Goal: Task Accomplishment & Management: Use online tool/utility

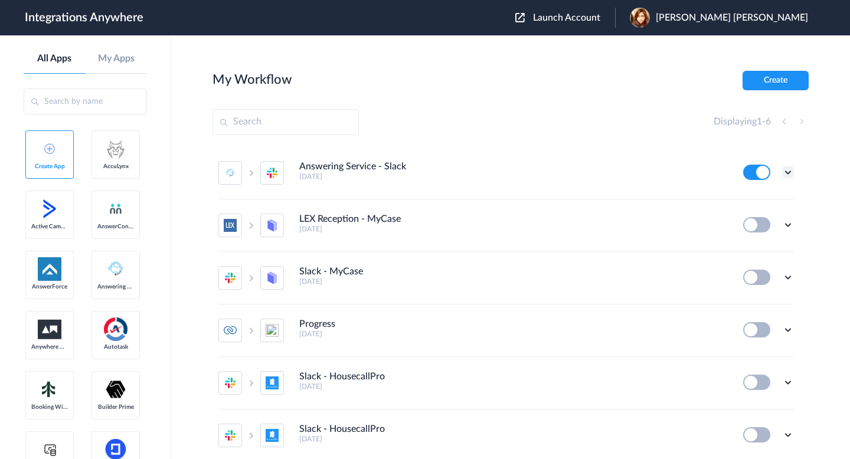
click at [786, 172] on icon at bounding box center [788, 173] width 12 height 12
click at [751, 208] on li "Edit" at bounding box center [755, 200] width 77 height 22
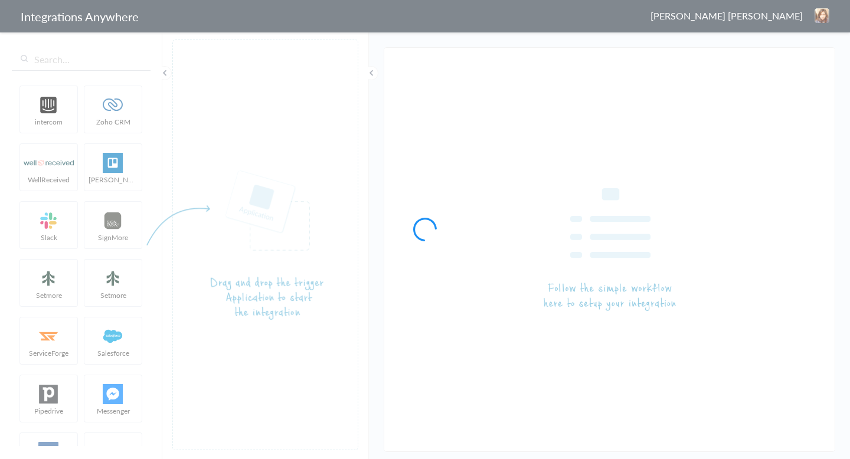
click at [81, 61] on div at bounding box center [425, 229] width 850 height 459
type input "Answering Service - Slack"
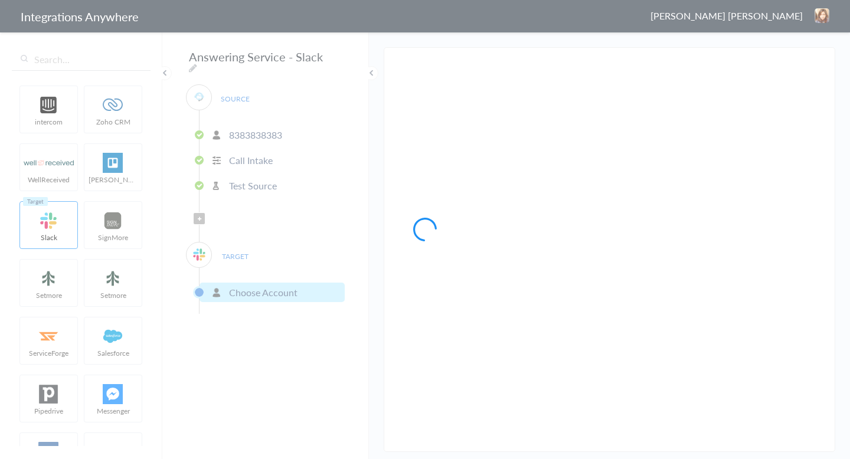
click at [56, 59] on div at bounding box center [425, 229] width 850 height 459
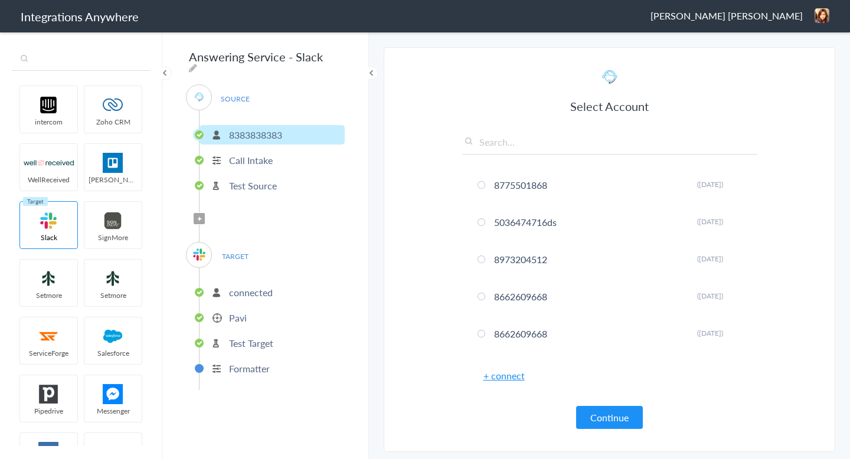
click at [47, 59] on input "text" at bounding box center [81, 59] width 139 height 22
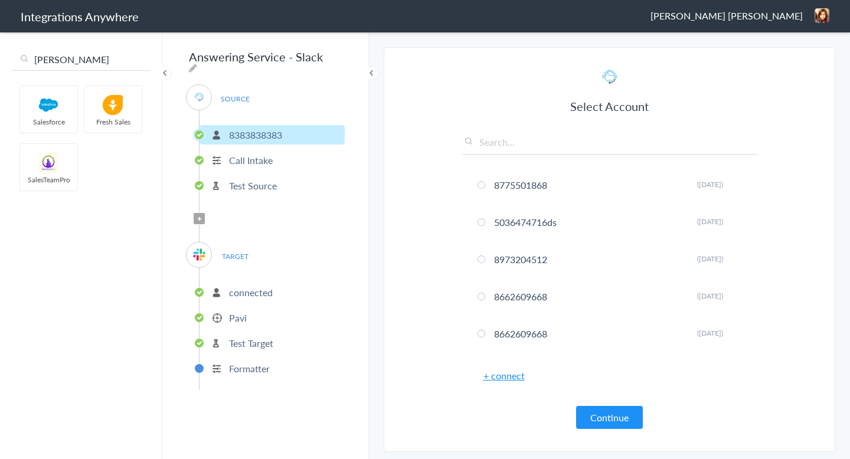
type input "sal"
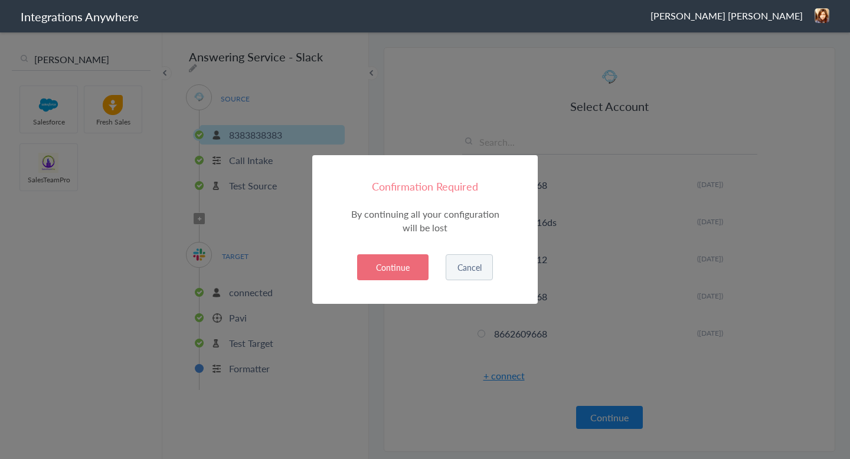
click at [390, 269] on button "Continue" at bounding box center [392, 267] width 71 height 26
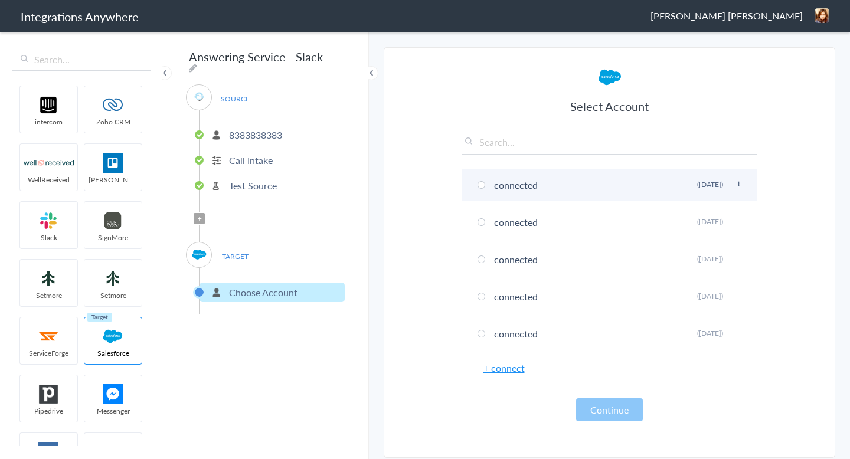
click at [484, 184] on span at bounding box center [482, 185] width 8 height 8
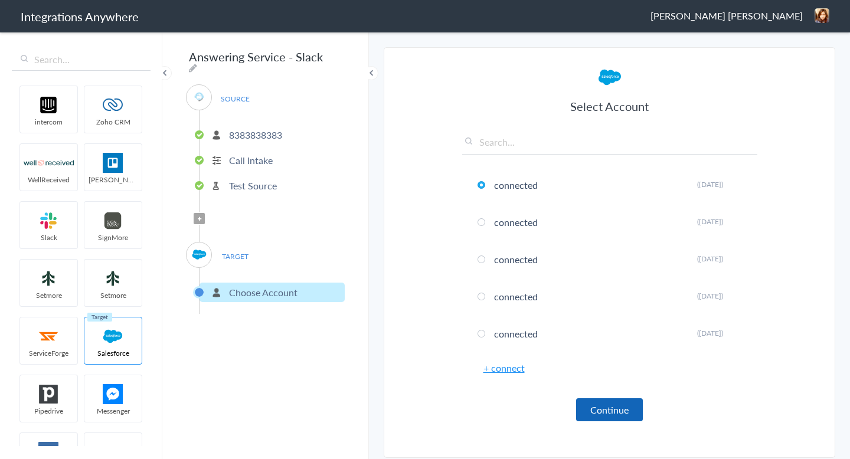
click at [590, 410] on button "Continue" at bounding box center [609, 410] width 67 height 23
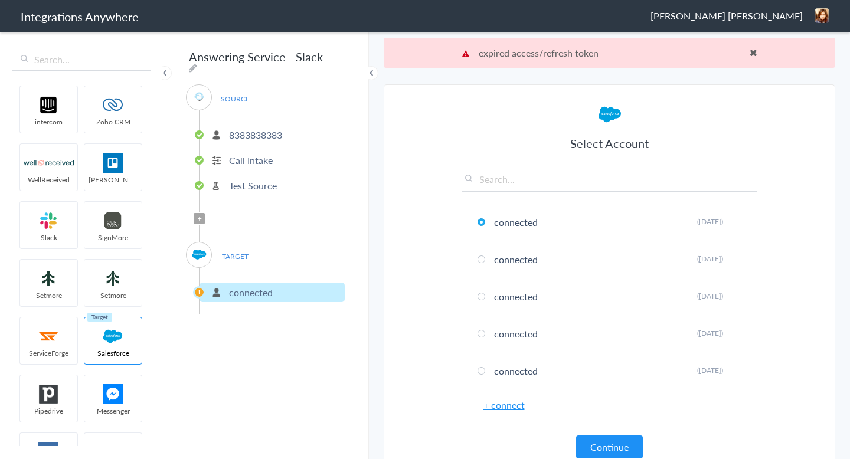
click at [756, 51] on span at bounding box center [754, 52] width 8 height 9
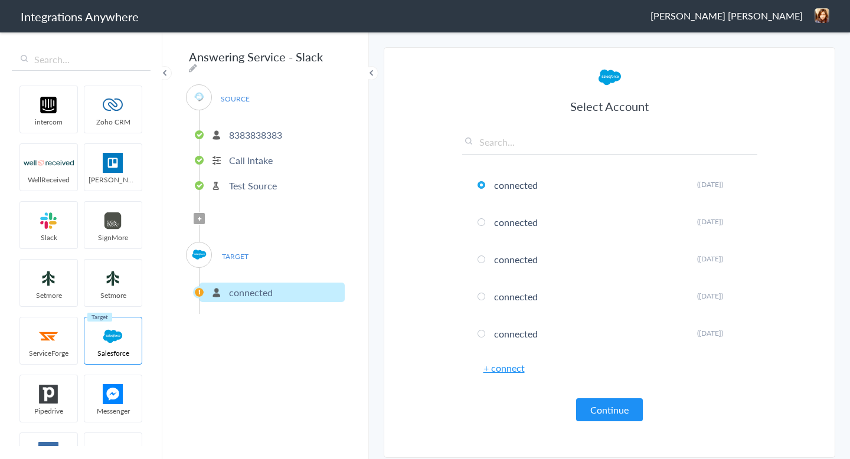
click at [499, 374] on link "+ connect" at bounding box center [504, 368] width 41 height 14
click at [391, 243] on section "Select Account 8775501868 Rename Delete (4 years ago) 5036474716ds Rename Delet…" at bounding box center [610, 252] width 452 height 411
click at [493, 374] on link "+ connect" at bounding box center [504, 368] width 41 height 14
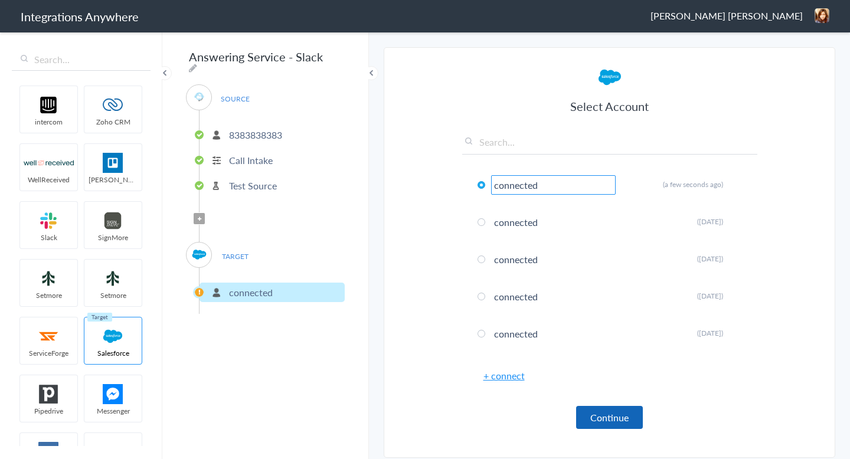
click at [606, 419] on button "Continue" at bounding box center [609, 417] width 67 height 23
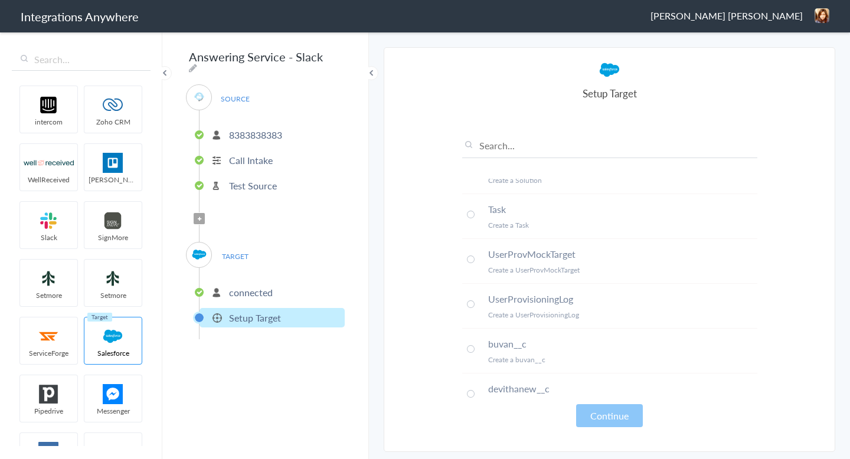
scroll to position [667, 0]
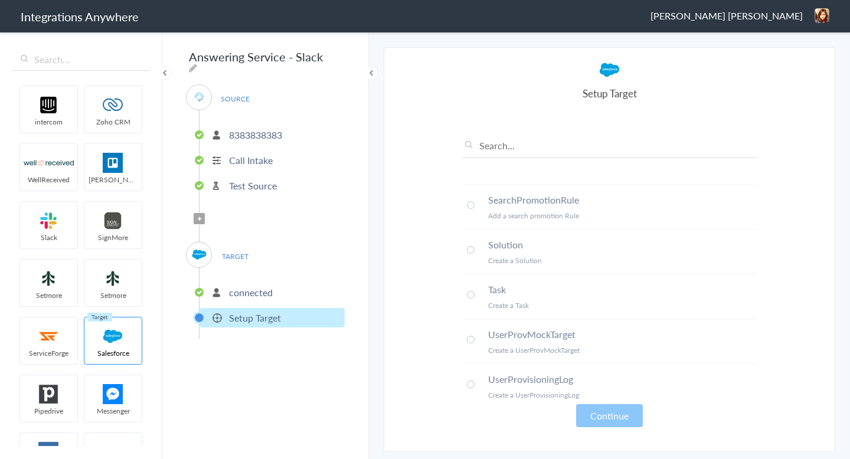
click at [472, 287] on li "Task Create a Task" at bounding box center [609, 297] width 295 height 45
click at [602, 418] on button "Continue" at bounding box center [609, 415] width 67 height 23
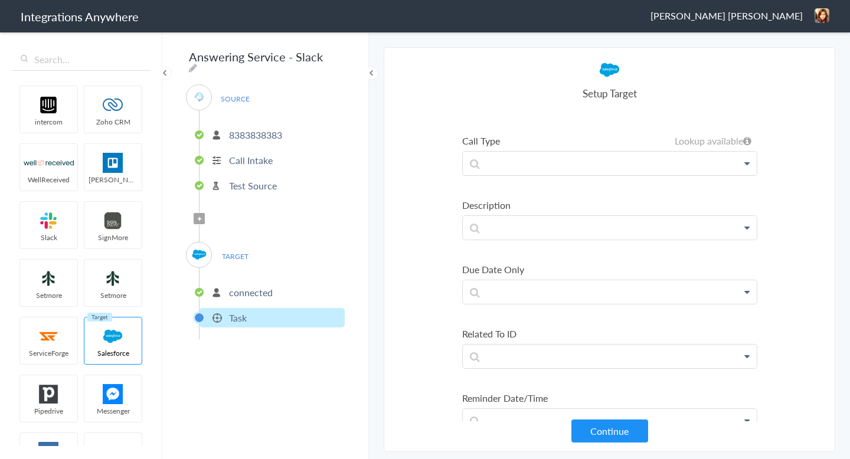
scroll to position [469, 0]
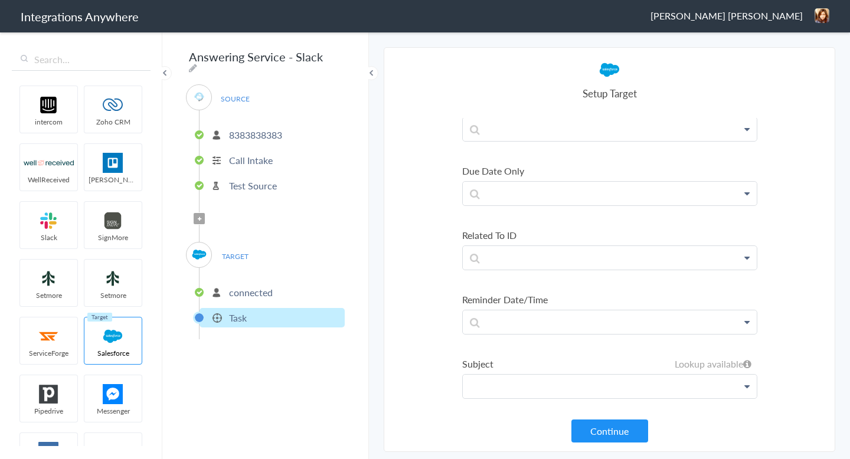
click at [552, 389] on p at bounding box center [610, 387] width 294 height 24
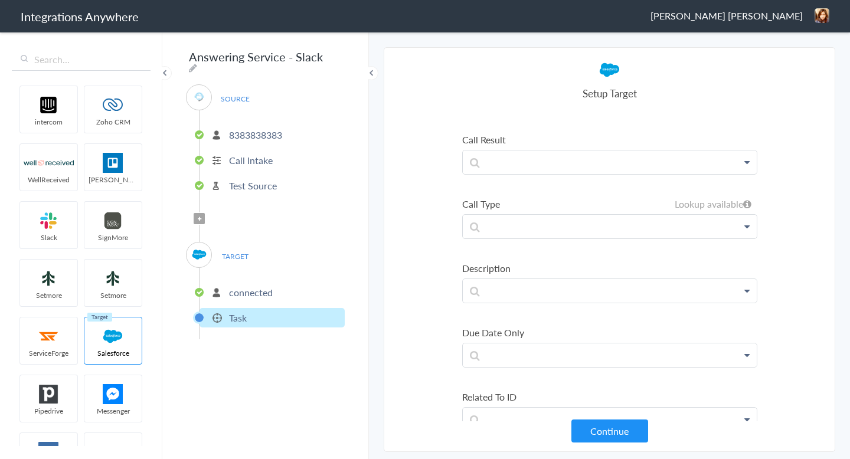
scroll to position [273, 0]
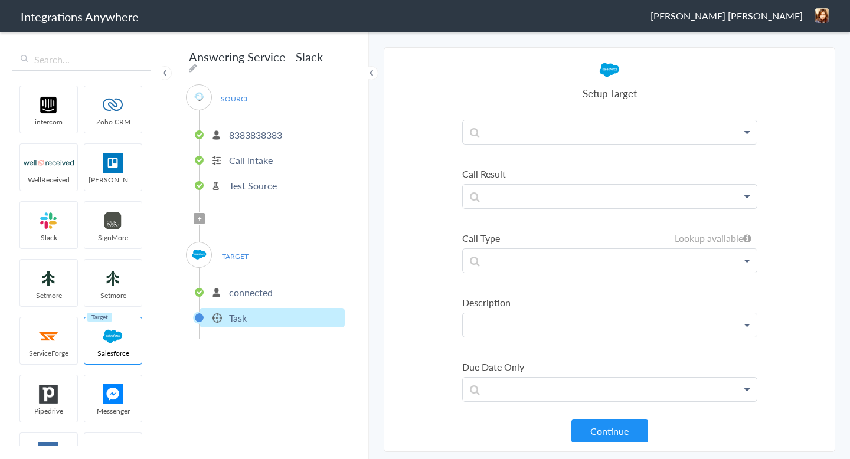
click at [530, 333] on p at bounding box center [610, 326] width 294 height 24
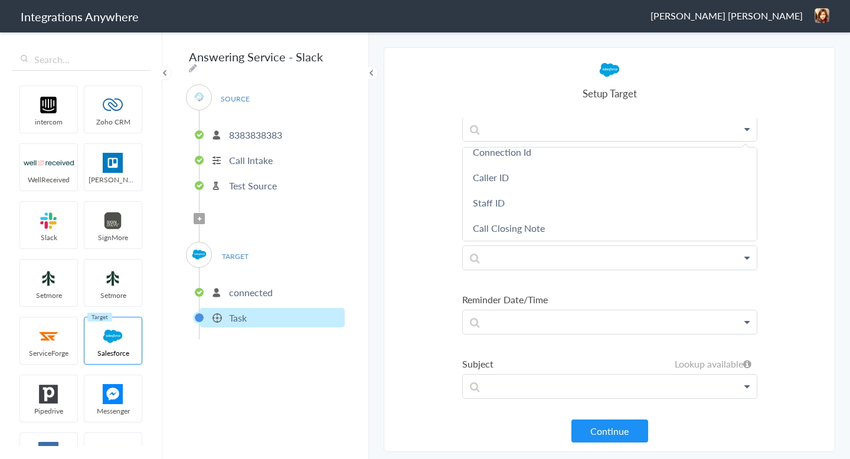
click at [403, 187] on section "Select Account 8775501868 Rename Delete (4 years ago) 5036474716ds Rename Delet…" at bounding box center [610, 249] width 452 height 405
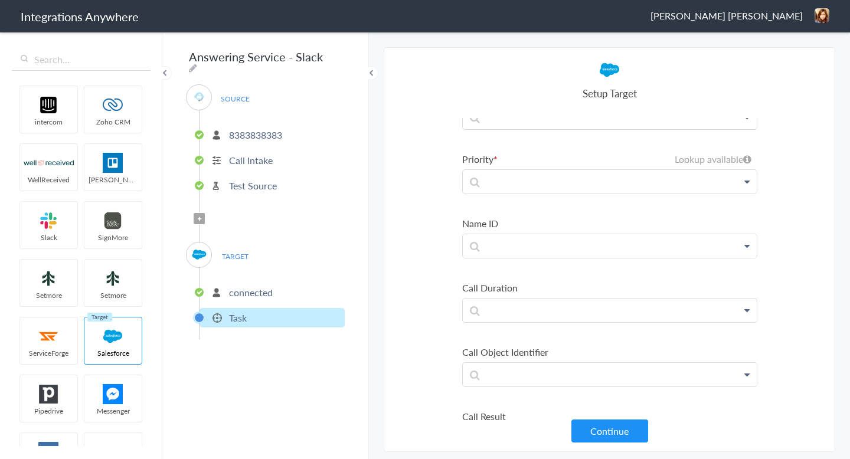
scroll to position [0, 0]
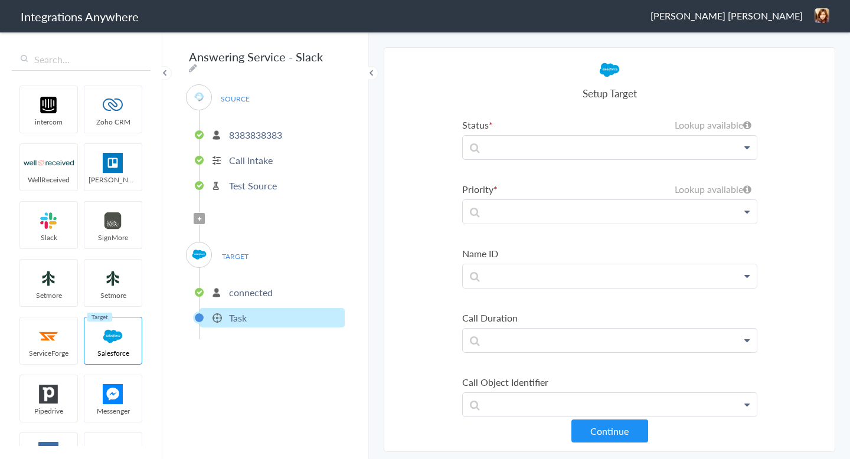
click at [528, 133] on li "Status Lookup available Salesforce Answering Service First Name Last Name Email…" at bounding box center [609, 139] width 295 height 42
click at [528, 146] on p at bounding box center [610, 148] width 294 height 24
click at [520, 105] on article "Select Account connected Rename Delete (a few seconds ago) connected Rename Del…" at bounding box center [609, 250] width 295 height 380
click at [404, 218] on section "Select Account 8775501868 Rename Delete (4 years ago) 5036474716ds Rename Delet…" at bounding box center [610, 249] width 452 height 405
click at [240, 293] on p "connected" at bounding box center [251, 293] width 44 height 14
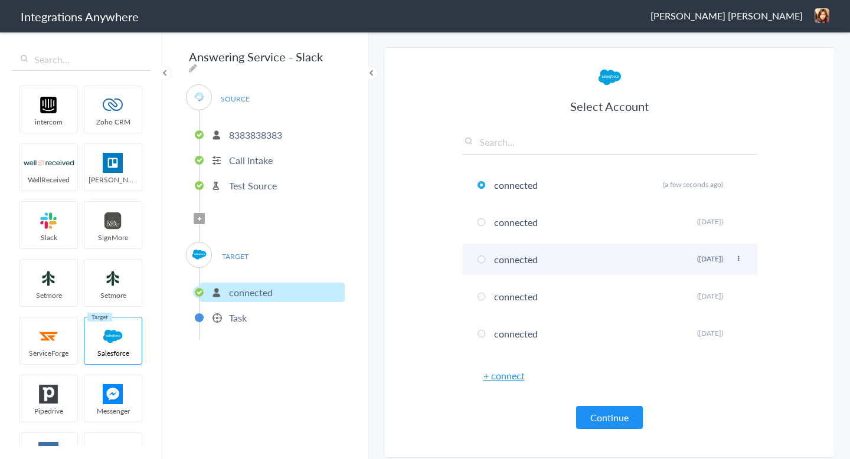
scroll to position [30, 0]
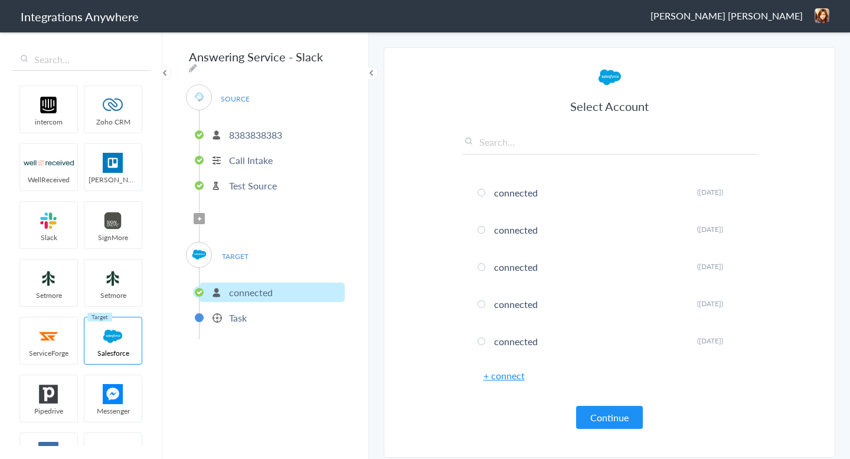
click at [245, 314] on p "Task" at bounding box center [238, 318] width 18 height 14
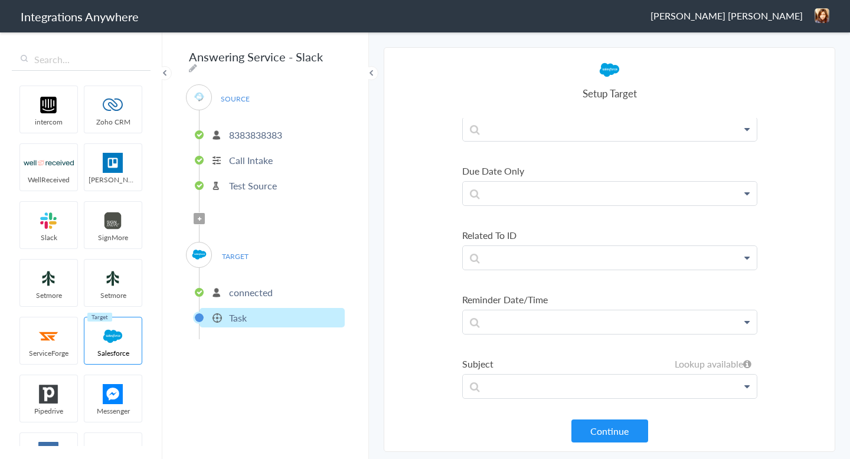
scroll to position [0, 0]
